Goal: Use online tool/utility: Use online tool/utility

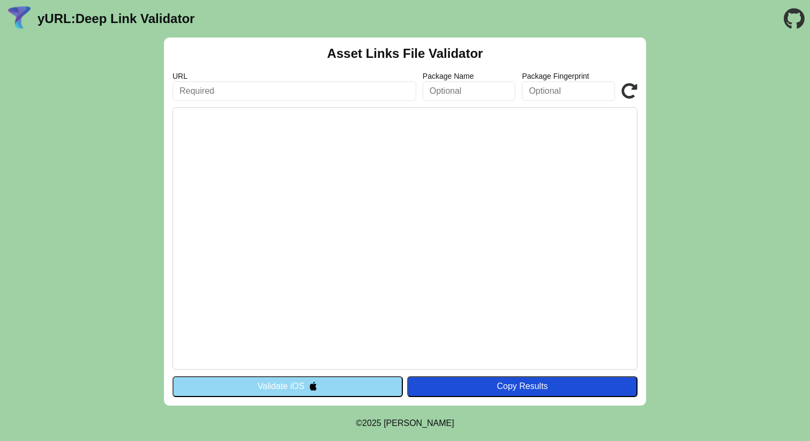
click at [324, 87] on input "text" at bounding box center [295, 90] width 244 height 19
paste input "[URL][DOMAIN_NAME]"
type input "[URL][DOMAIN_NAME]"
click at [627, 92] on icon at bounding box center [630, 91] width 16 height 16
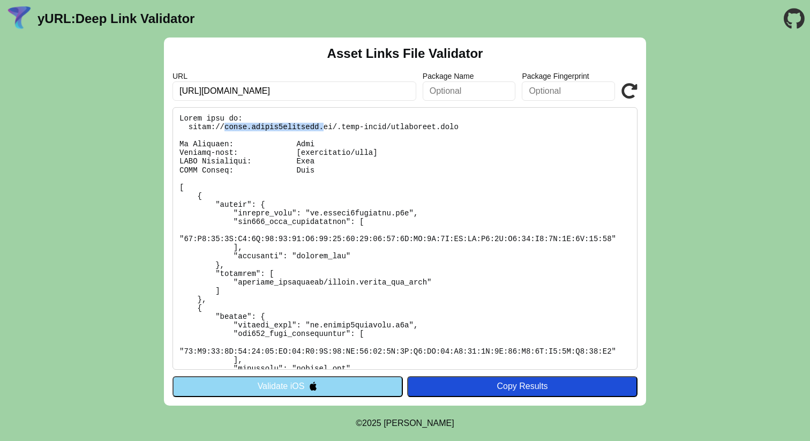
drag, startPoint x: 225, startPoint y: 127, endPoint x: 323, endPoint y: 125, distance: 98.1
click at [323, 125] on pre at bounding box center [405, 238] width 465 height 263
click at [312, 213] on pre at bounding box center [405, 238] width 465 height 263
drag, startPoint x: 310, startPoint y: 213, endPoint x: 409, endPoint y: 212, distance: 99.7
click at [409, 212] on pre at bounding box center [405, 238] width 465 height 263
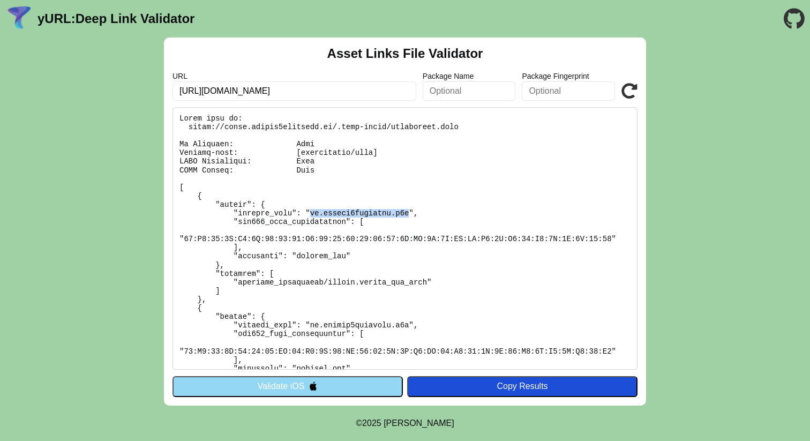
copy pre "ch.health4business.h4b"
click at [449, 89] on input "text" at bounding box center [469, 90] width 93 height 19
paste input "ch.health4business.h4b"
type input "ch.health4business.h4b"
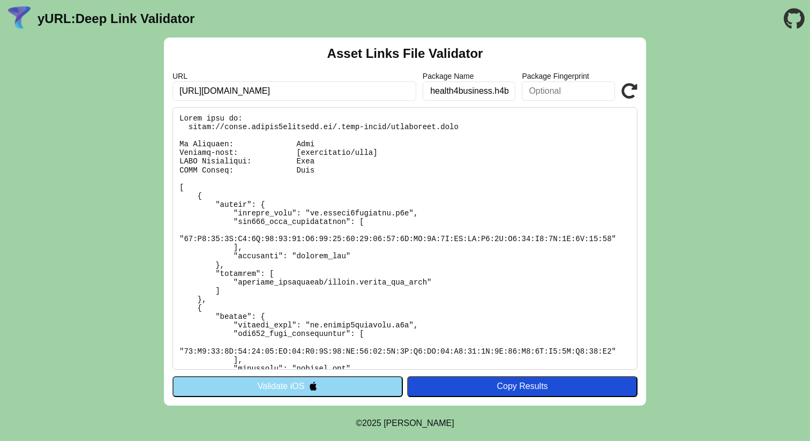
click at [624, 93] on icon at bounding box center [630, 91] width 16 height 16
